Goal: Task Accomplishment & Management: Manage account settings

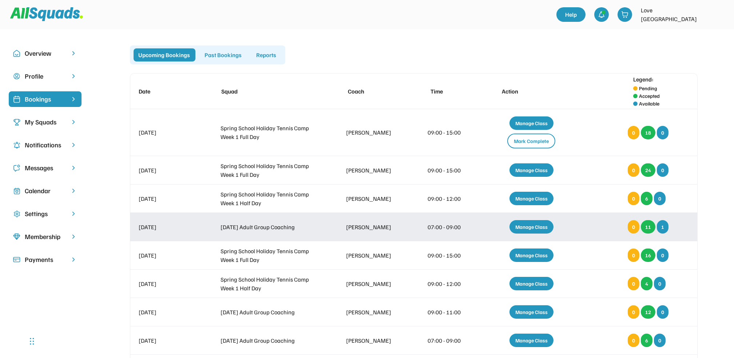
click at [541, 221] on div "Manage Class" at bounding box center [532, 226] width 44 height 13
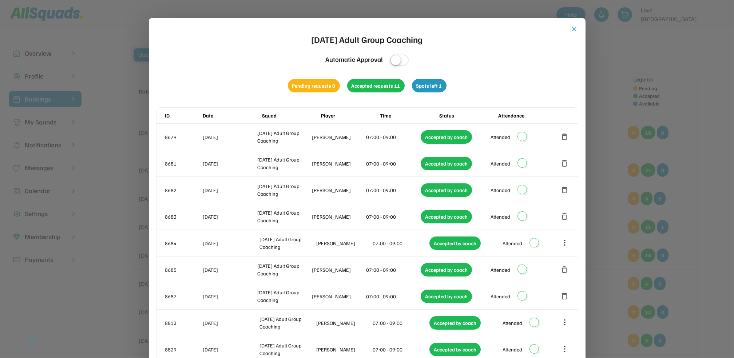
click at [574, 25] on button "close" at bounding box center [574, 28] width 7 height 7
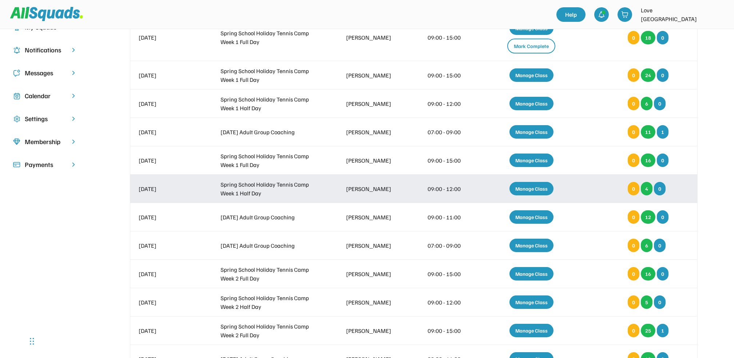
scroll to position [97, 0]
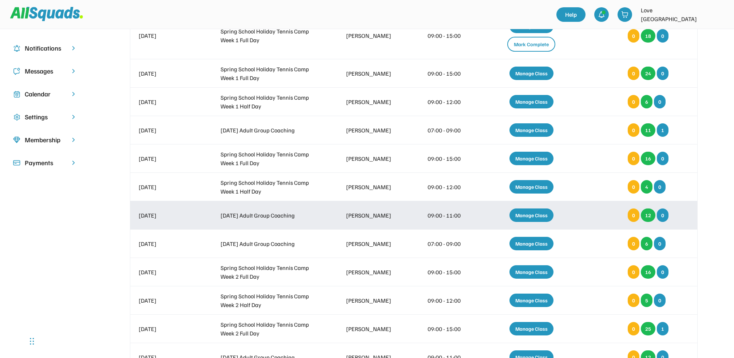
click at [538, 211] on div "Manage Class" at bounding box center [532, 215] width 44 height 13
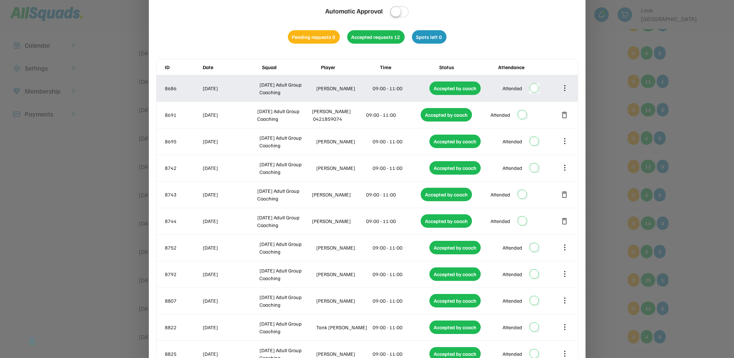
scroll to position [0, 0]
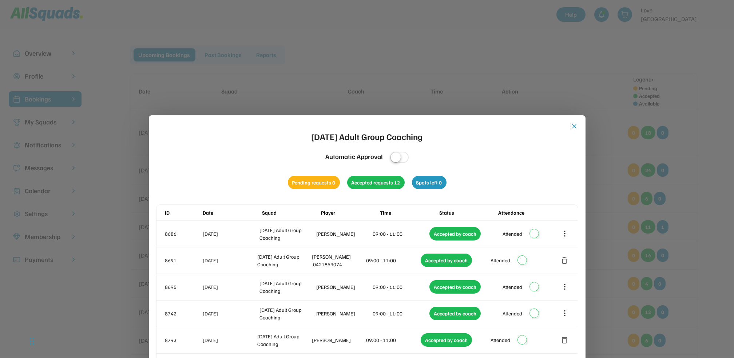
click at [575, 126] on button "close" at bounding box center [574, 126] width 7 height 7
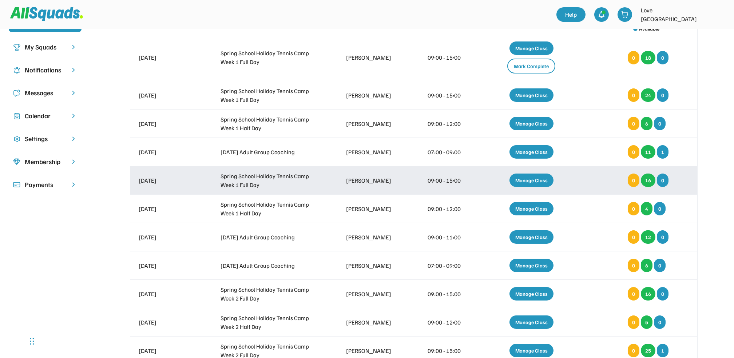
scroll to position [97, 0]
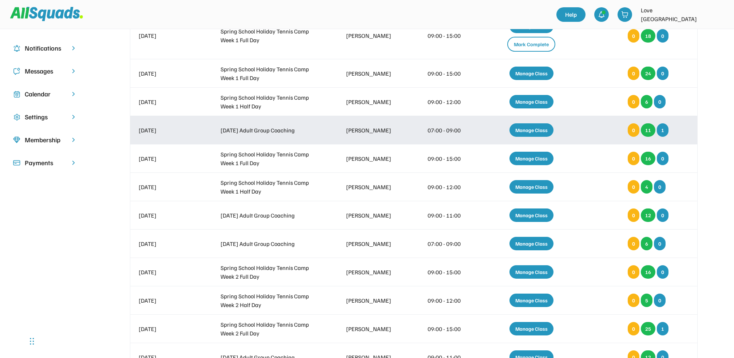
click at [529, 126] on div "Manage Class" at bounding box center [532, 129] width 44 height 13
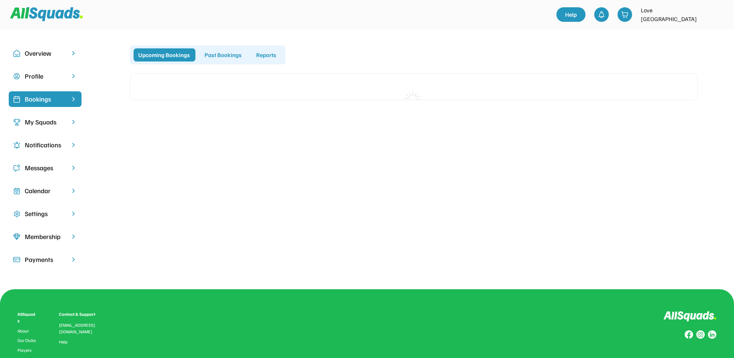
scroll to position [76, 0]
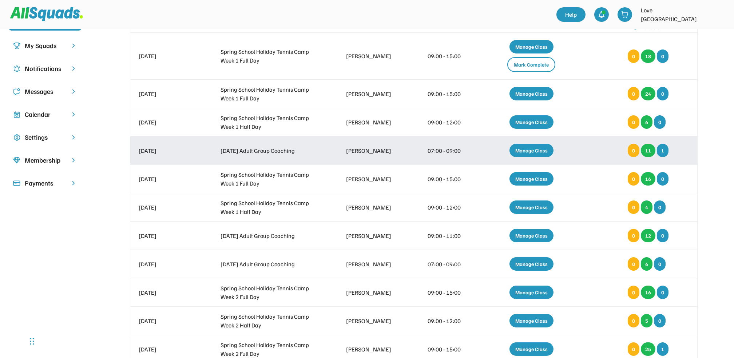
click at [531, 147] on div "Manage Class" at bounding box center [532, 150] width 44 height 13
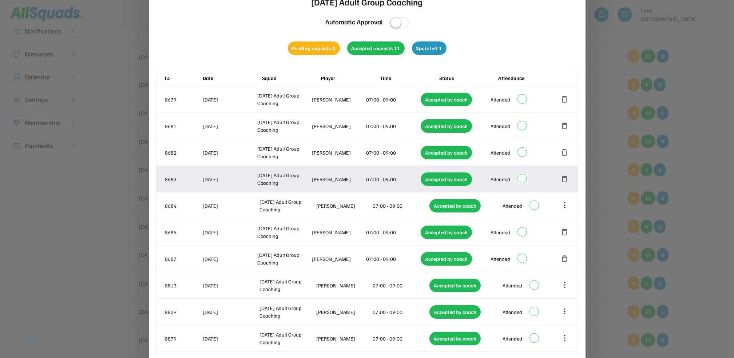
scroll to position [0, 0]
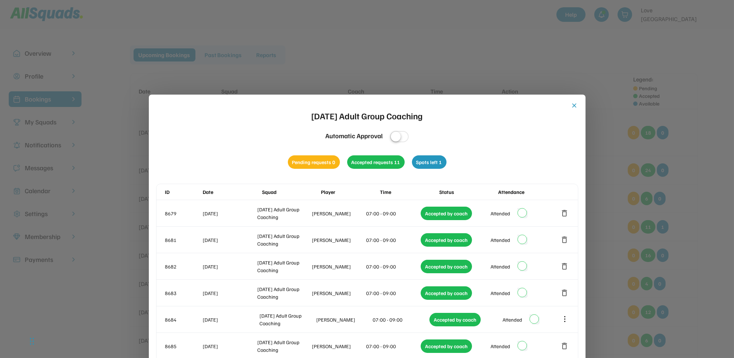
click at [573, 103] on button "close" at bounding box center [574, 105] width 7 height 7
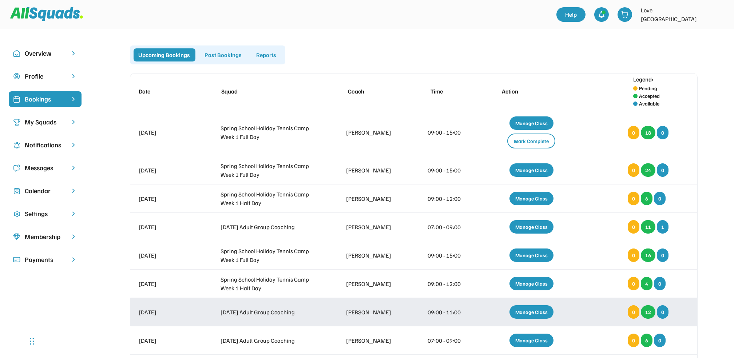
click at [529, 310] on div "Manage Class" at bounding box center [532, 311] width 44 height 13
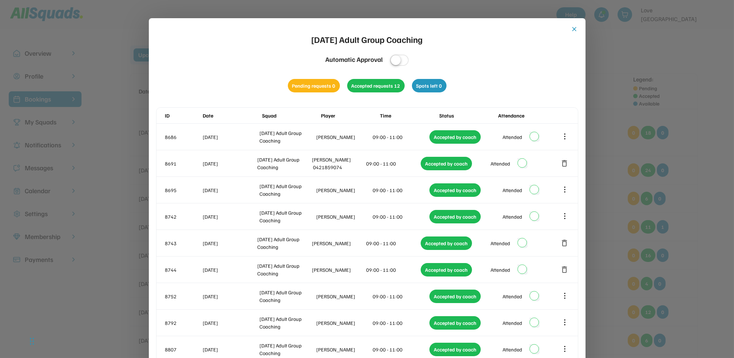
click at [574, 28] on button "close" at bounding box center [574, 28] width 7 height 7
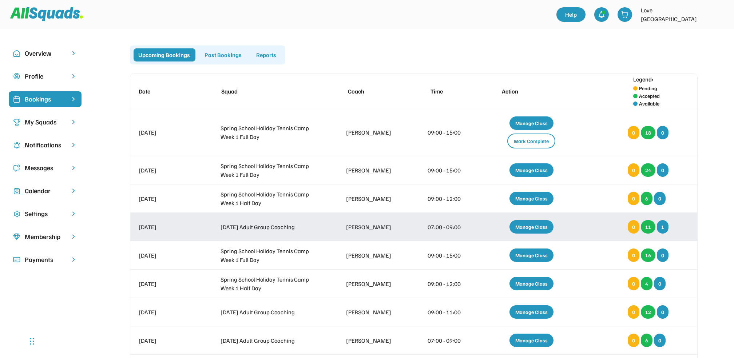
click at [526, 223] on div "Manage Class" at bounding box center [532, 226] width 44 height 13
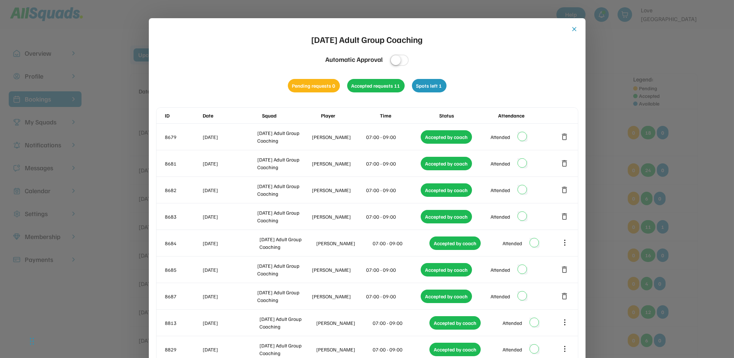
click at [572, 29] on button "close" at bounding box center [574, 28] width 7 height 7
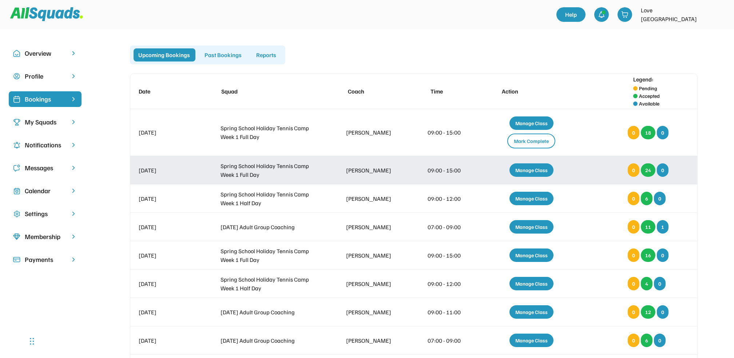
click at [530, 167] on div "Manage Class" at bounding box center [532, 169] width 44 height 13
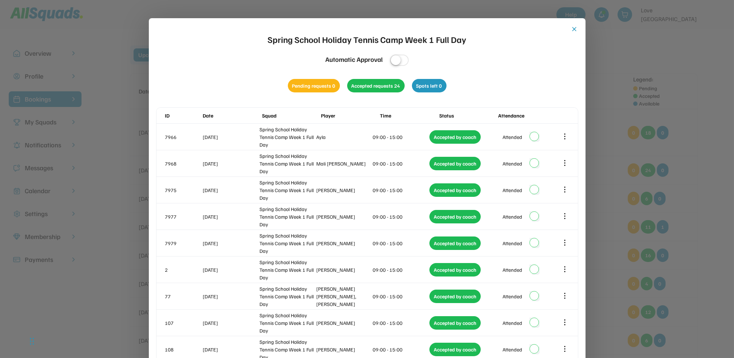
click at [575, 27] on button "close" at bounding box center [574, 28] width 7 height 7
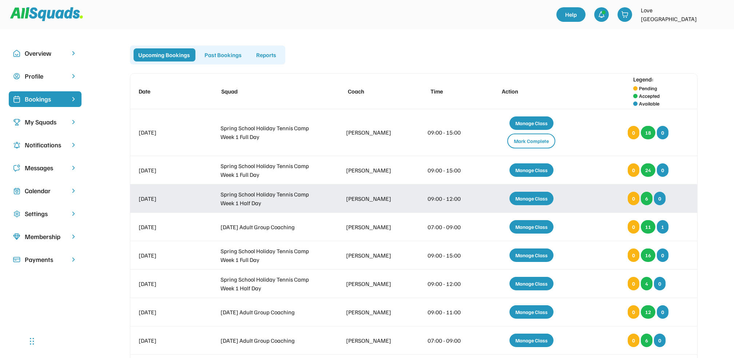
click at [528, 196] on div "Manage Class" at bounding box center [532, 198] width 44 height 13
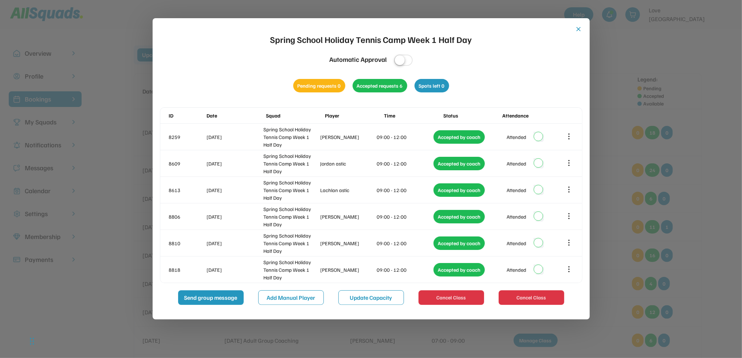
click at [578, 26] on button "close" at bounding box center [578, 28] width 7 height 7
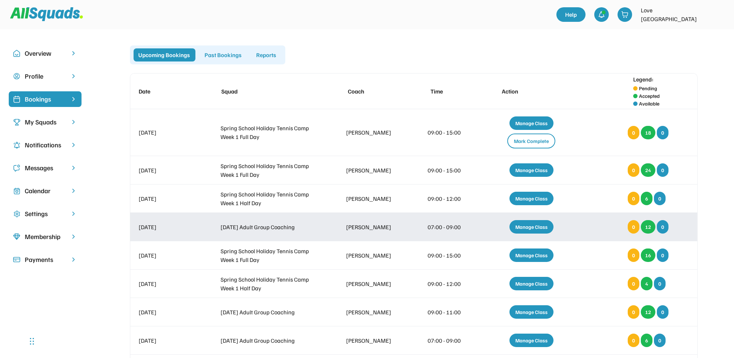
click at [535, 223] on div "Manage Class" at bounding box center [532, 226] width 44 height 13
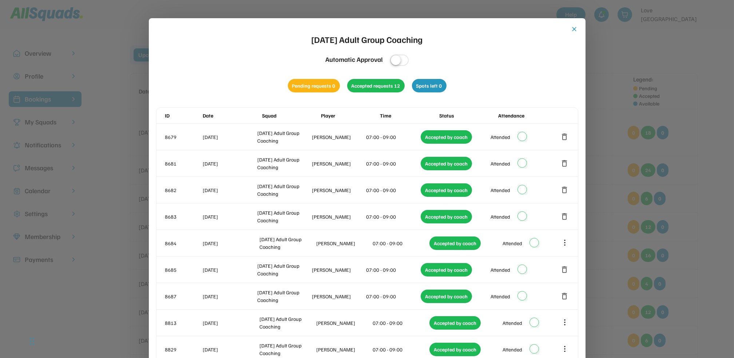
click at [575, 27] on button "close" at bounding box center [574, 28] width 7 height 7
